Goal: Download file/media: Obtain a digital file from the website

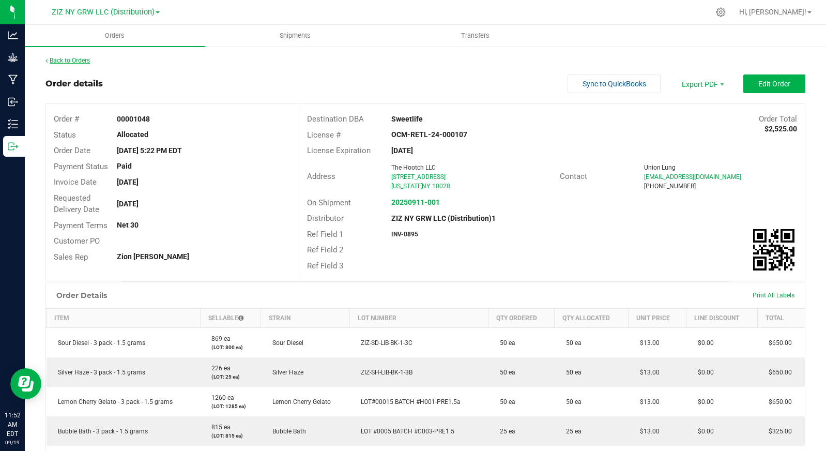
click at [65, 59] on link "Back to Orders" at bounding box center [67, 60] width 44 height 7
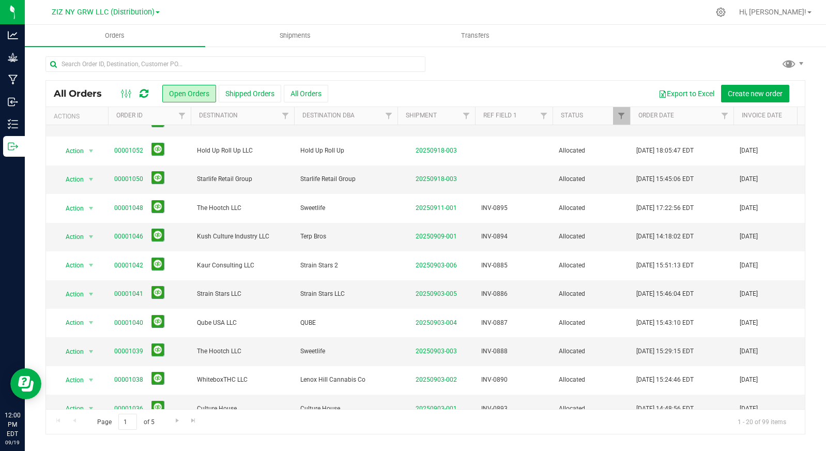
scroll to position [296, 0]
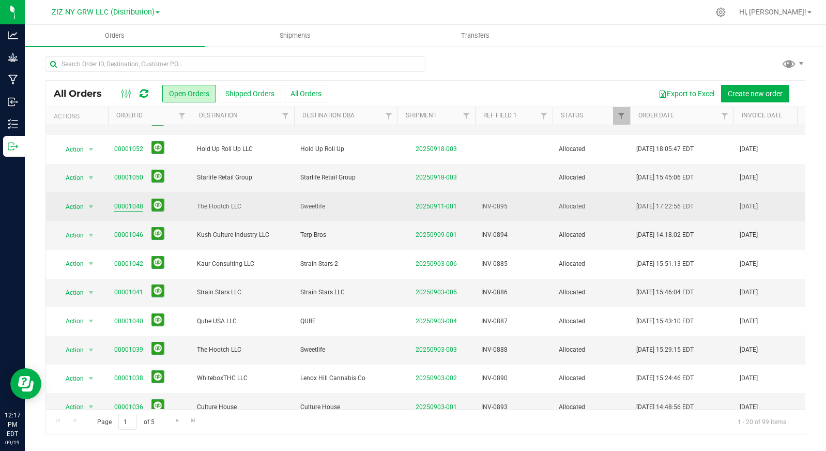
click at [131, 202] on link "00001048" at bounding box center [128, 207] width 29 height 10
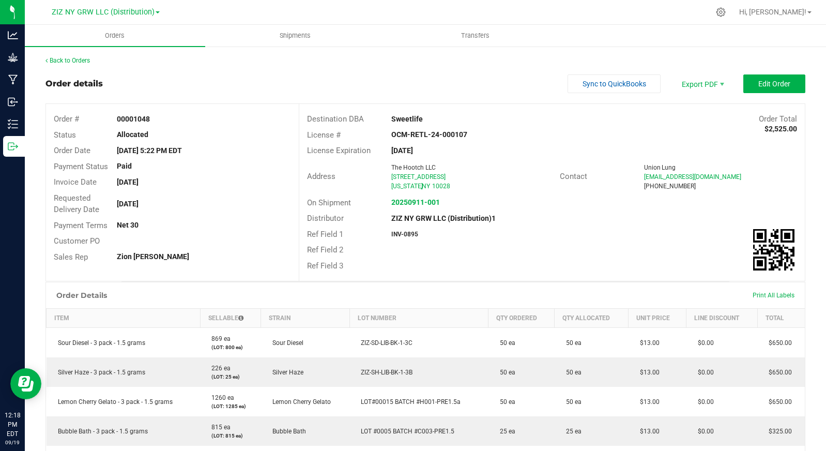
click at [250, 257] on div "Zion [PERSON_NAME]" at bounding box center [204, 256] width 190 height 11
click at [238, 263] on div "Sales Rep Zion Foss" at bounding box center [172, 257] width 253 height 16
click at [80, 61] on link "Back to Orders" at bounding box center [67, 60] width 44 height 7
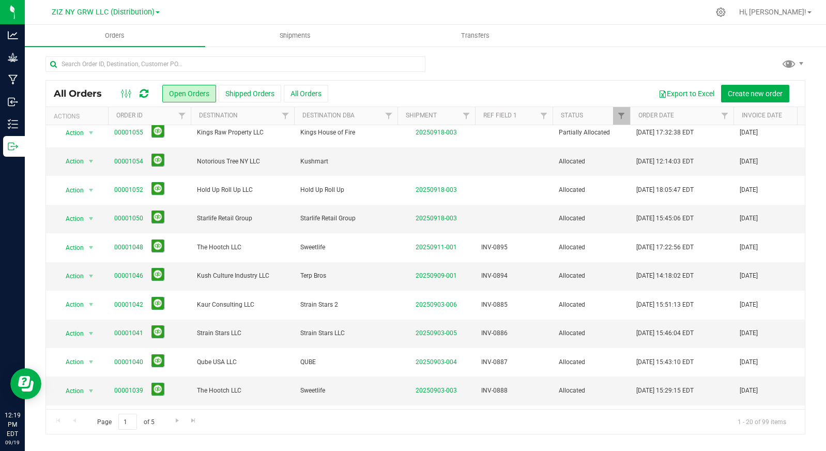
scroll to position [296, 0]
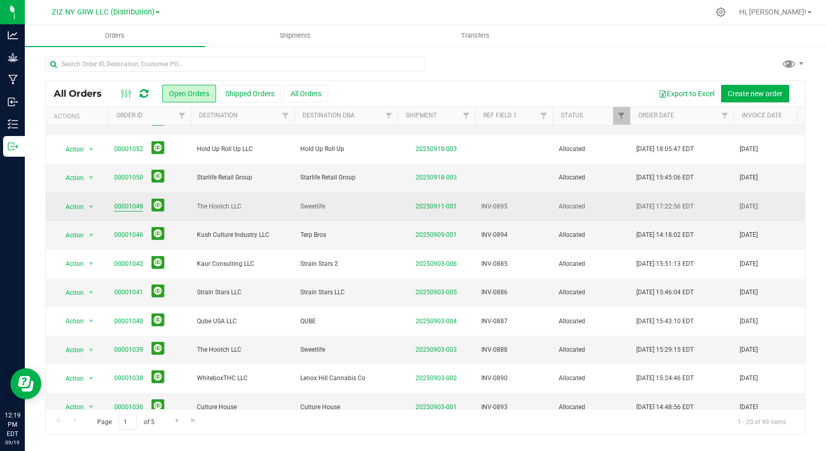
click at [134, 202] on link "00001048" at bounding box center [128, 207] width 29 height 10
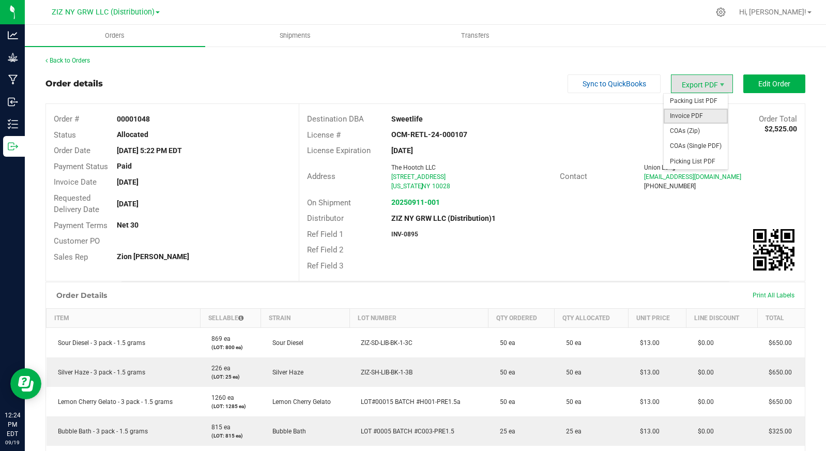
click at [705, 117] on span "Invoice PDF" at bounding box center [696, 116] width 64 height 15
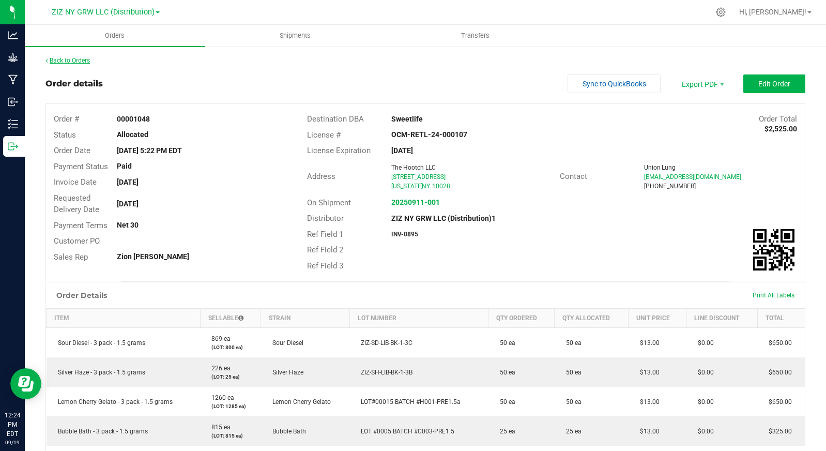
click at [80, 59] on link "Back to Orders" at bounding box center [67, 60] width 44 height 7
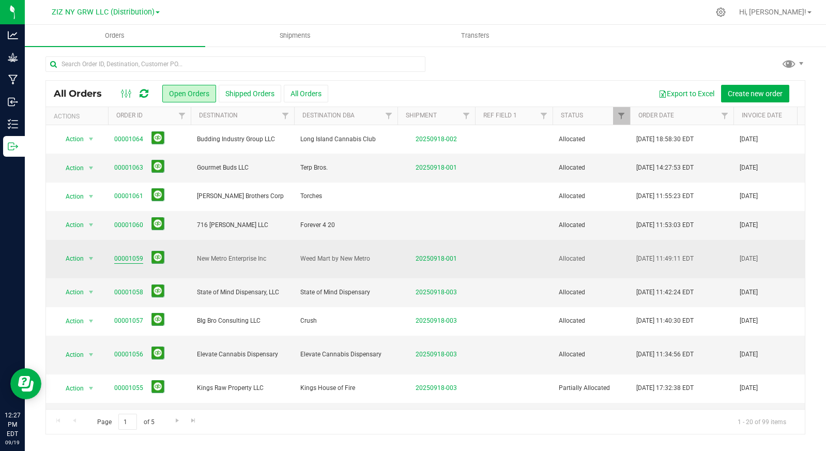
click at [135, 254] on link "00001059" at bounding box center [128, 259] width 29 height 10
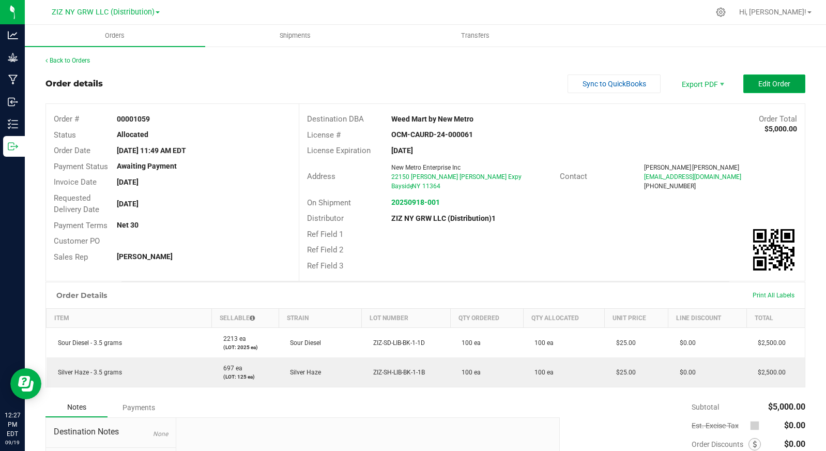
click at [768, 85] on span "Edit Order" at bounding box center [774, 84] width 32 height 8
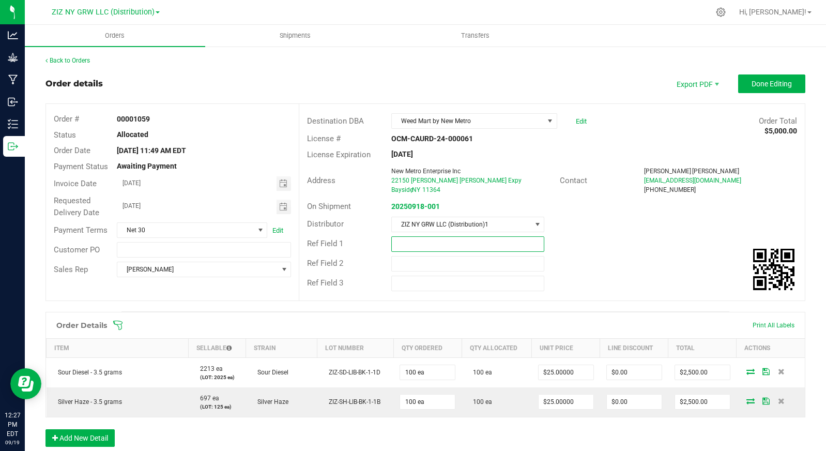
click at [441, 240] on input "text" at bounding box center [467, 244] width 153 height 16
type input "INV-0896"
click at [627, 242] on div "Ref Field 1 INV-0896" at bounding box center [551, 244] width 505 height 20
click at [760, 85] on span "Done Editing" at bounding box center [771, 84] width 40 height 8
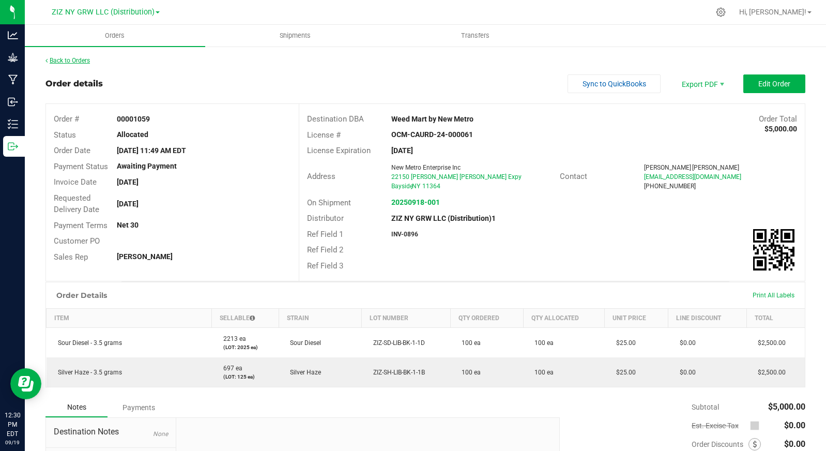
click at [72, 58] on link "Back to Orders" at bounding box center [67, 60] width 44 height 7
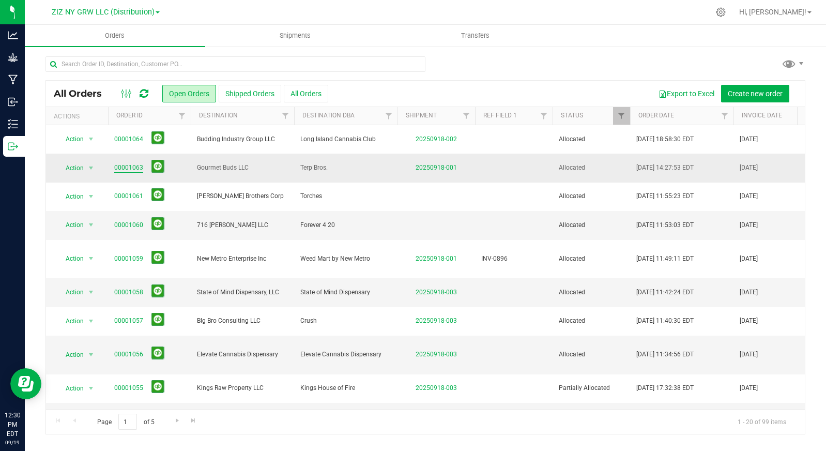
click at [120, 167] on link "00001063" at bounding box center [128, 168] width 29 height 10
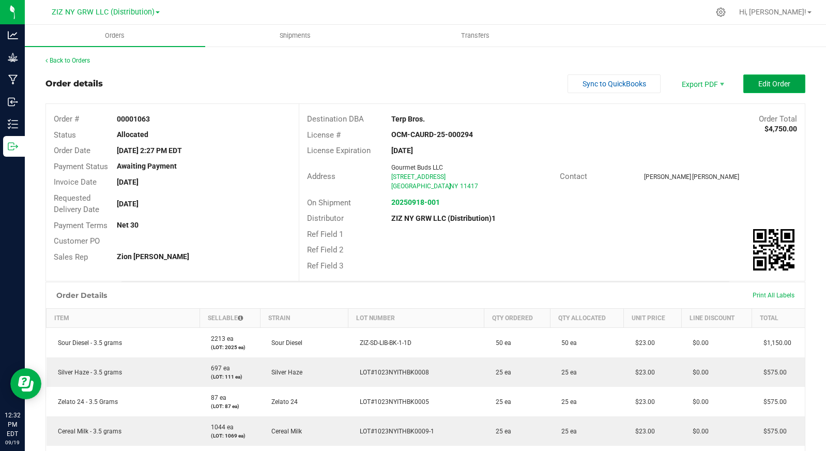
click at [764, 86] on span "Edit Order" at bounding box center [774, 84] width 32 height 8
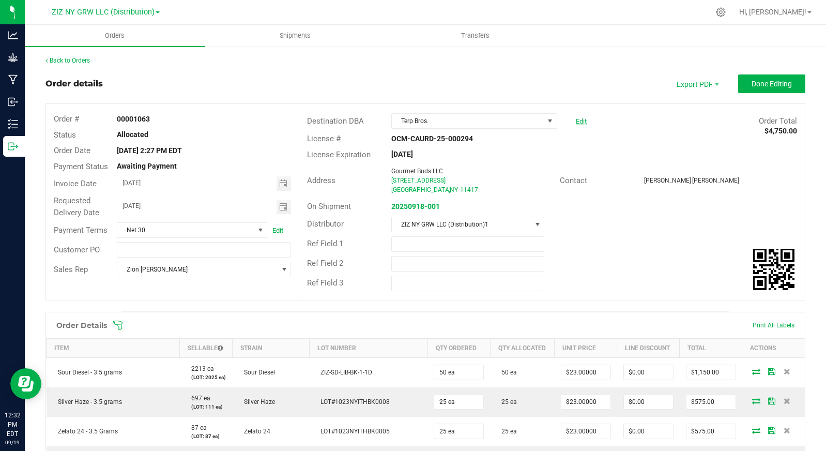
click at [576, 121] on link "Edit" at bounding box center [581, 121] width 11 height 8
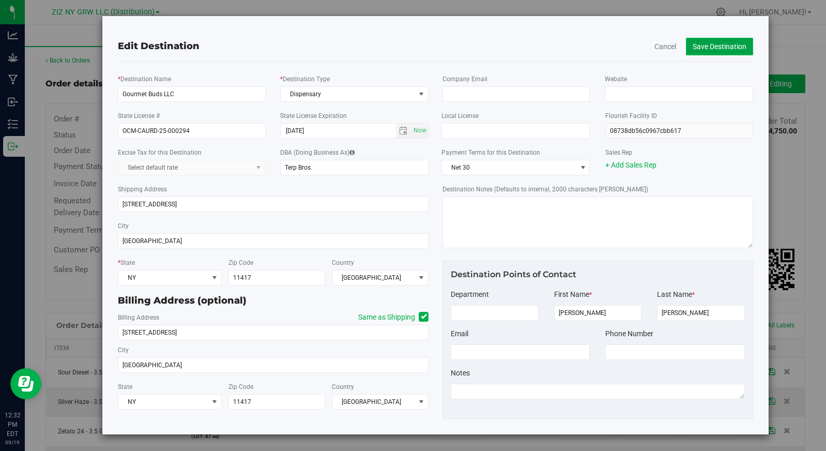
click at [719, 47] on button "Save Destination" at bounding box center [719, 47] width 67 height 18
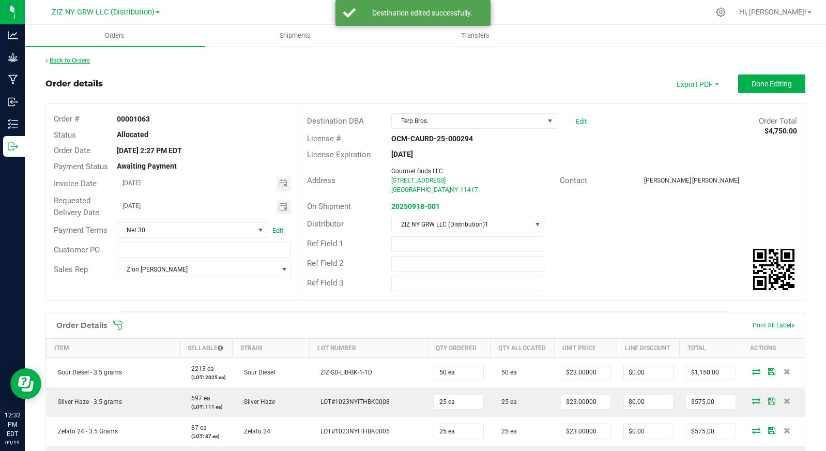
click at [75, 58] on link "Back to Orders" at bounding box center [67, 60] width 44 height 7
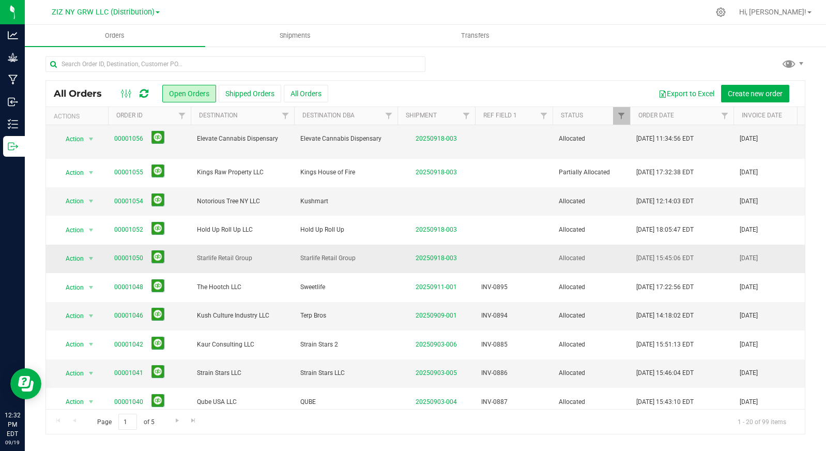
scroll to position [218, 0]
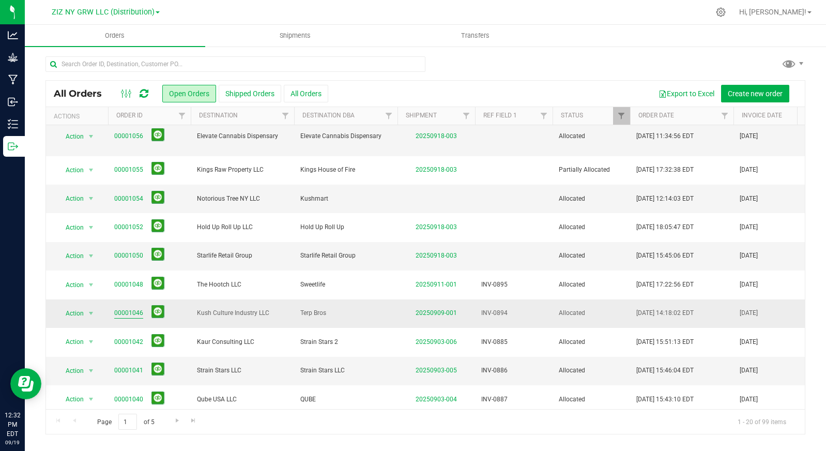
click at [121, 308] on link "00001046" at bounding box center [128, 313] width 29 height 10
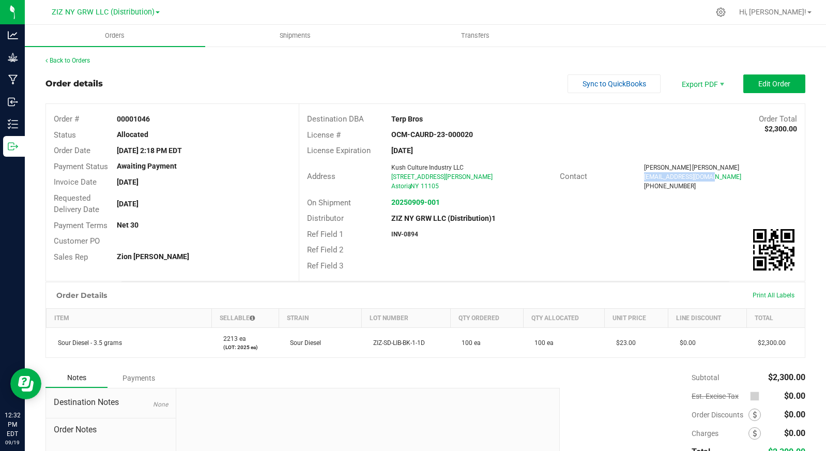
drag, startPoint x: 711, startPoint y: 176, endPoint x: 638, endPoint y: 179, distance: 72.4
click at [644, 179] on div "terpbrosnyc@gmail.com" at bounding box center [720, 176] width 153 height 9
copy span "terpbrosnyc@gmail.com"
click at [80, 61] on link "Back to Orders" at bounding box center [67, 60] width 44 height 7
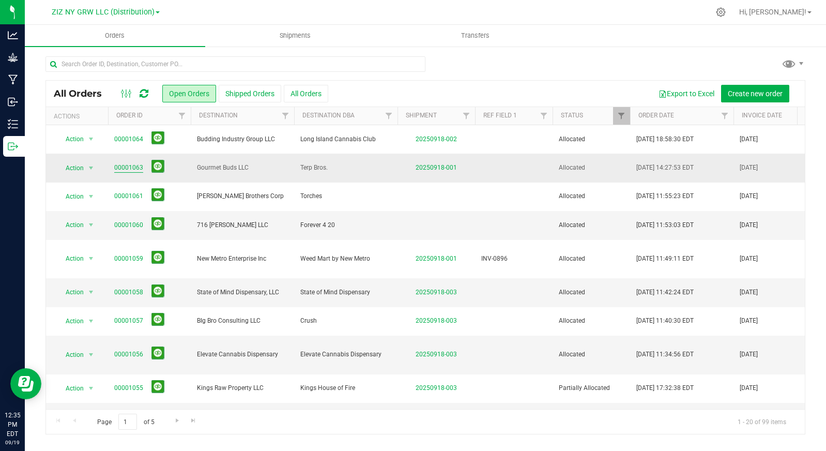
click at [129, 166] on link "00001063" at bounding box center [128, 168] width 29 height 10
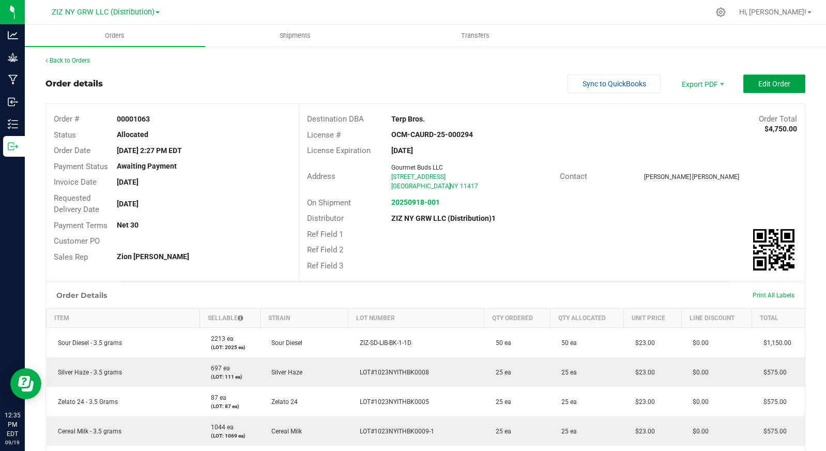
click at [767, 83] on span "Edit Order" at bounding box center [774, 84] width 32 height 8
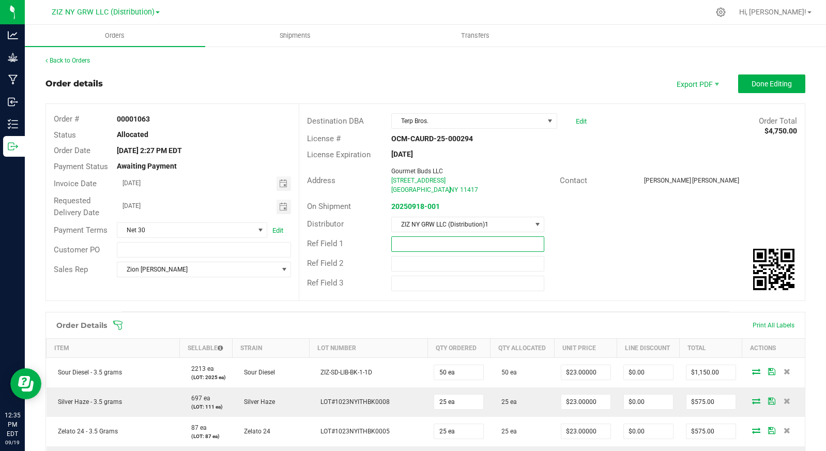
click at [418, 246] on input "text" at bounding box center [467, 244] width 153 height 16
type input "INV-0897"
click at [611, 263] on div "Ref Field 2" at bounding box center [551, 264] width 505 height 20
click at [773, 86] on span "Done Editing" at bounding box center [771, 84] width 40 height 8
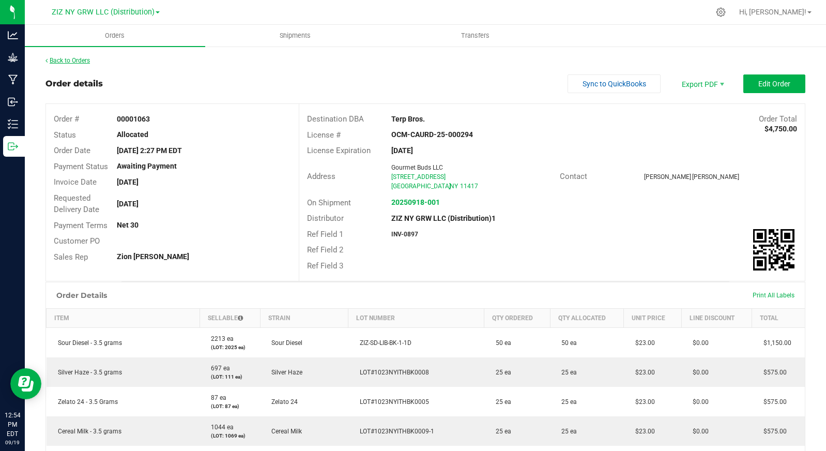
click at [81, 60] on link "Back to Orders" at bounding box center [67, 60] width 44 height 7
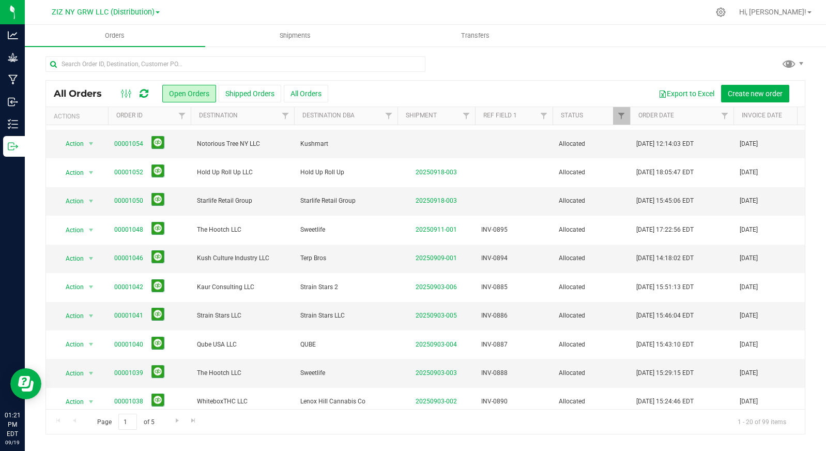
scroll to position [271, 0]
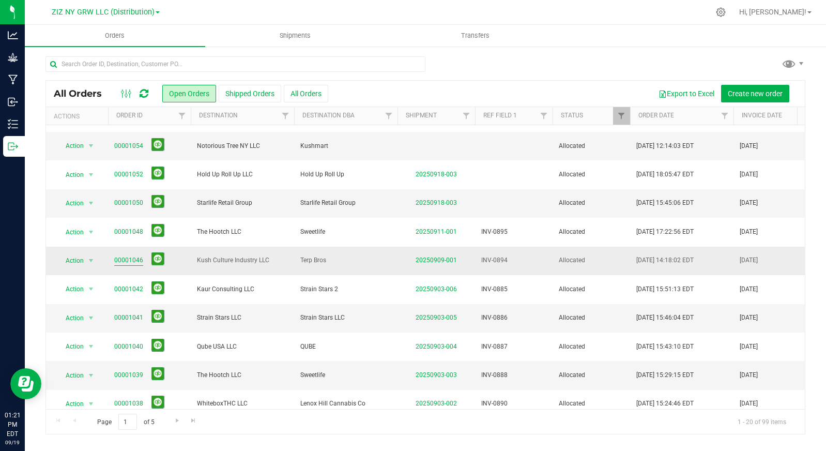
click at [133, 255] on link "00001046" at bounding box center [128, 260] width 29 height 10
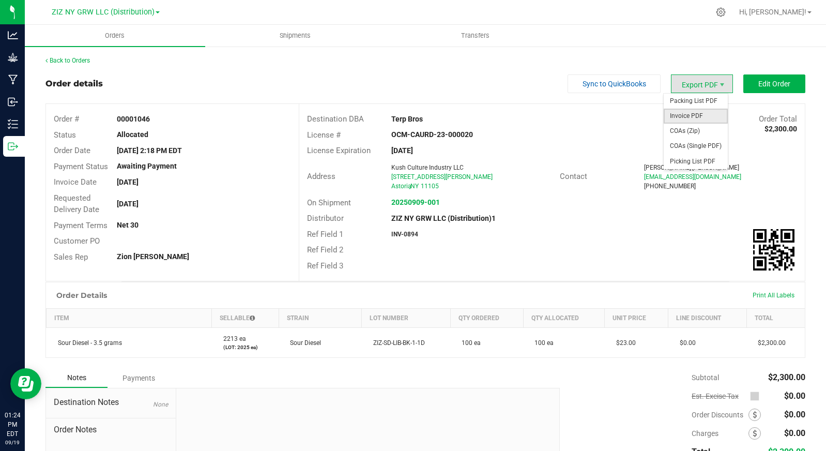
click at [697, 119] on span "Invoice PDF" at bounding box center [696, 116] width 64 height 15
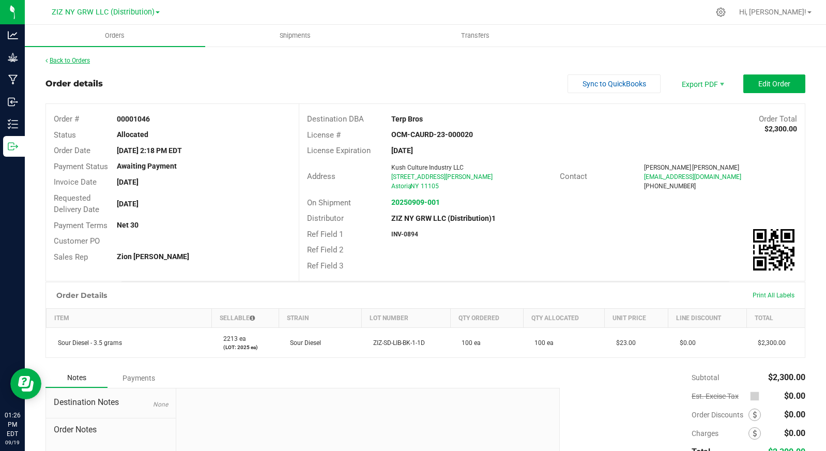
click at [76, 60] on link "Back to Orders" at bounding box center [67, 60] width 44 height 7
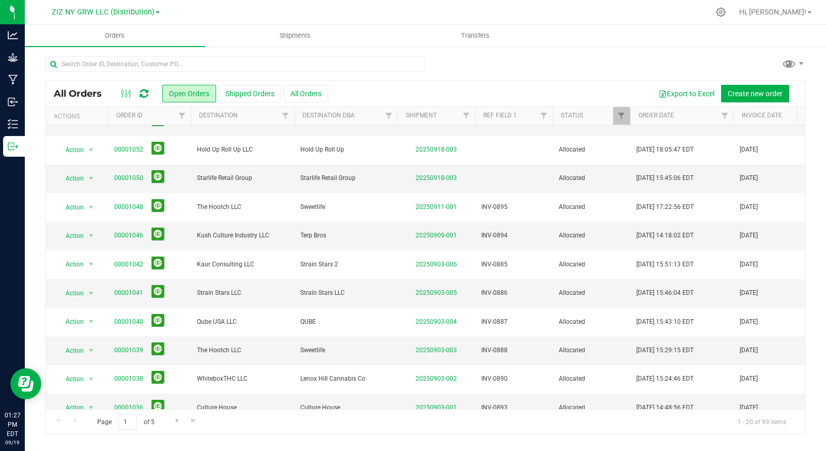
scroll to position [296, 0]
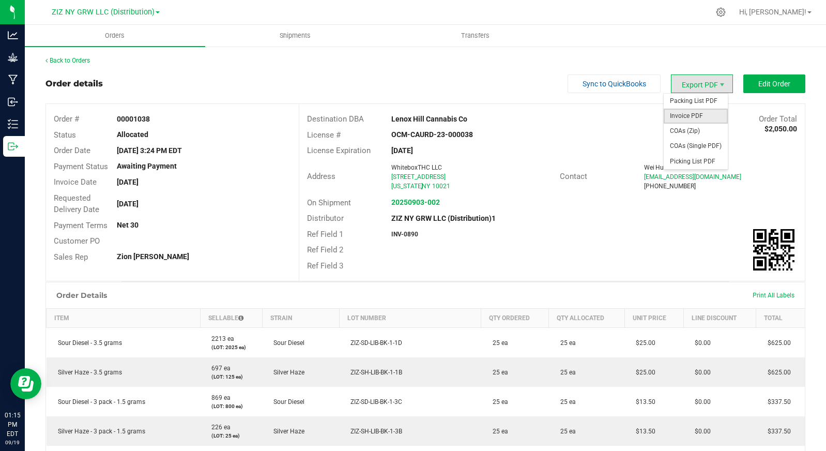
click at [696, 110] on span "Invoice PDF" at bounding box center [696, 116] width 64 height 15
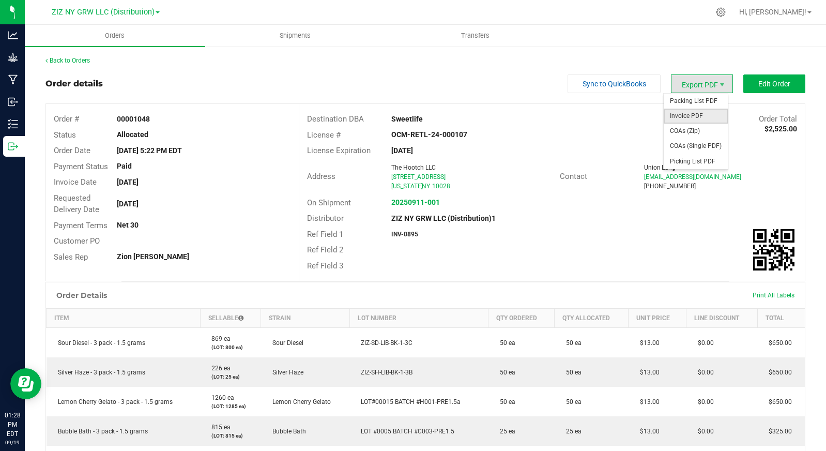
click at [708, 114] on span "Invoice PDF" at bounding box center [696, 116] width 64 height 15
